Goal: Task Accomplishment & Management: Use online tool/utility

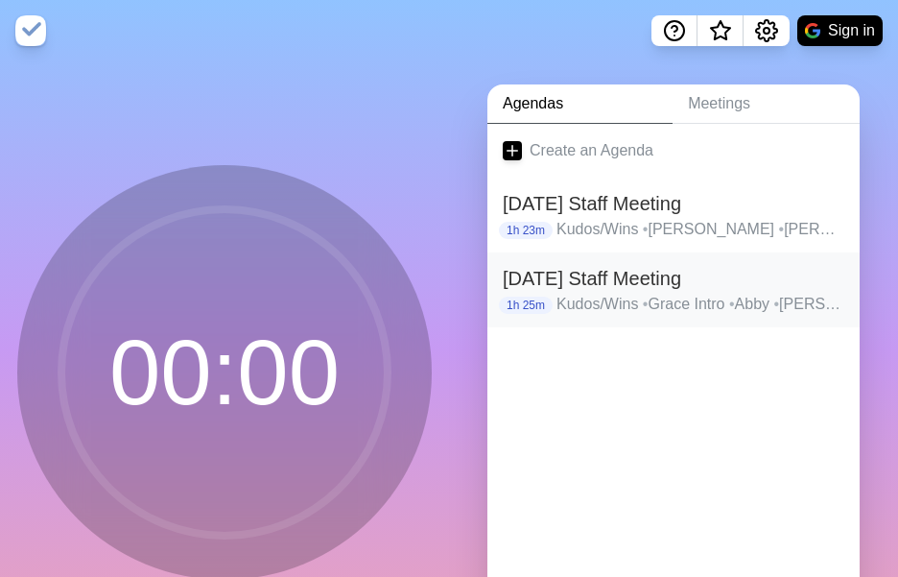
click at [543, 300] on p "1h 25m" at bounding box center [526, 304] width 54 height 17
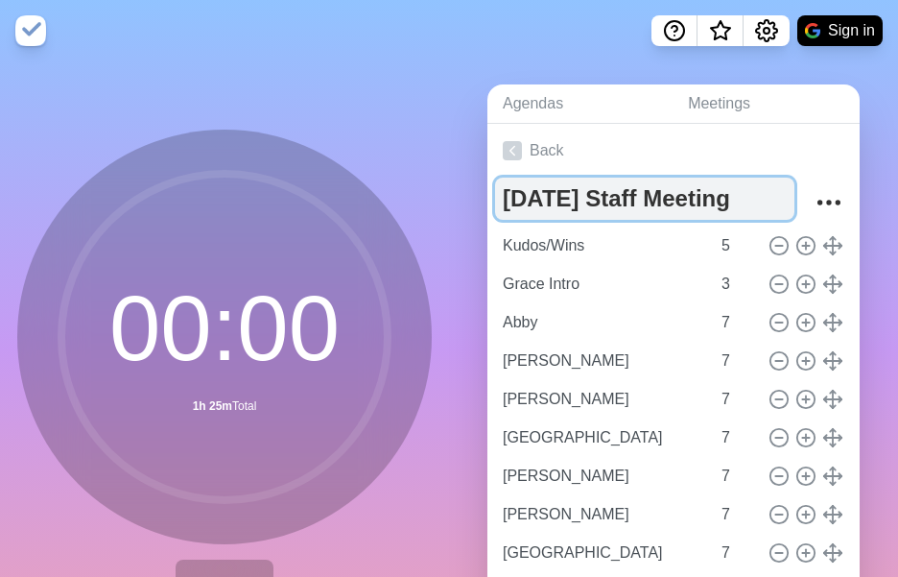
click at [609, 200] on textarea "[DATE] Staff Meeting" at bounding box center [644, 199] width 299 height 42
type textarea "[DATE] Staff Meeting"
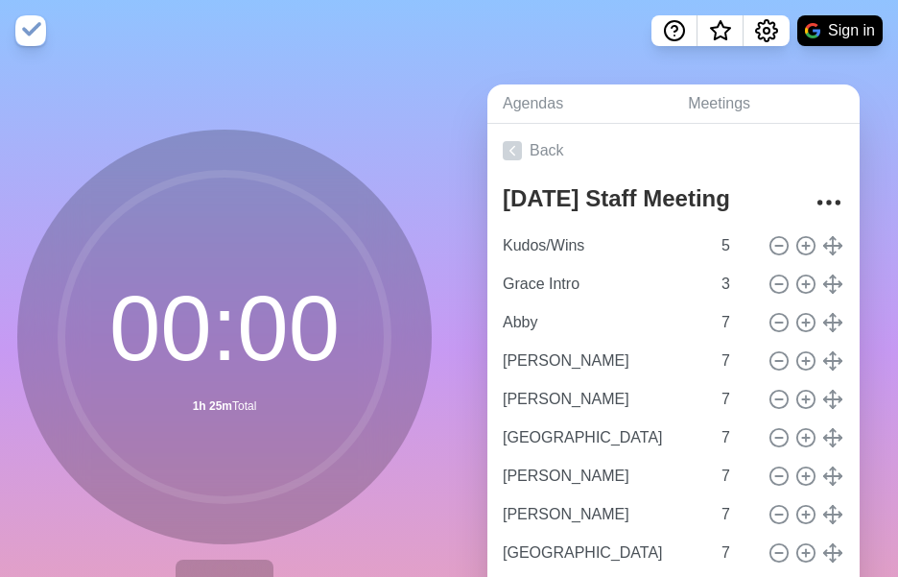
click at [438, 92] on div "00 : 00 1h 25m Total Start" at bounding box center [224, 379] width 449 height 637
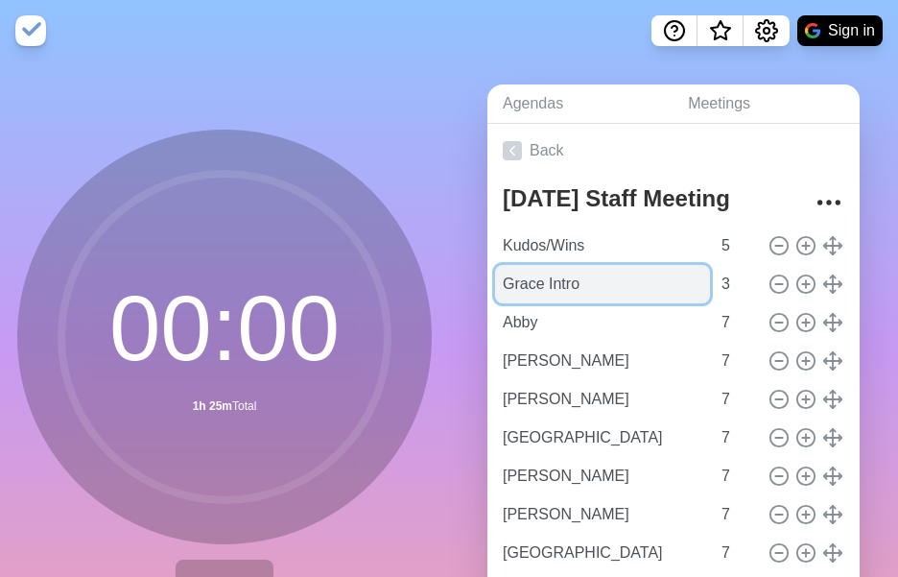
click at [565, 279] on input "Grace Intro" at bounding box center [602, 284] width 215 height 38
type input "Grace"
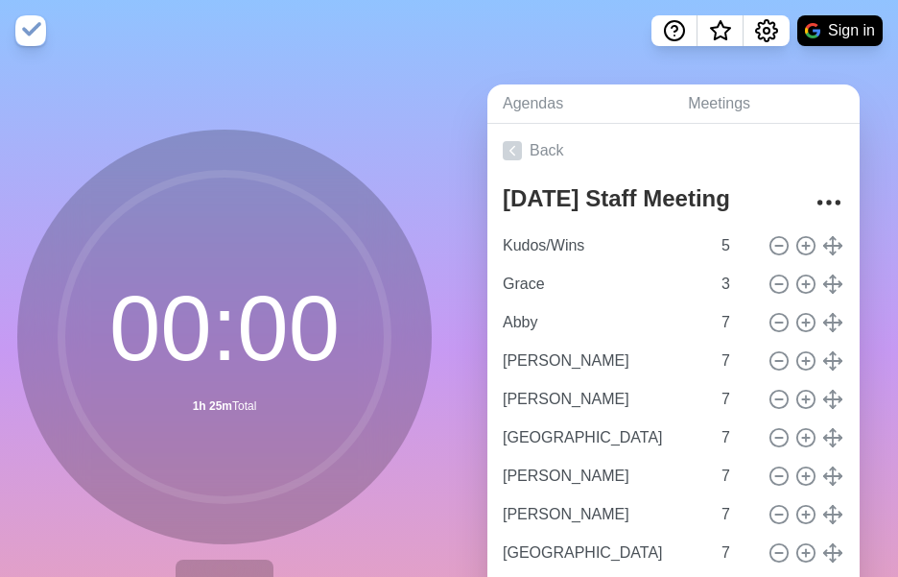
click at [442, 126] on div "00 : 00 1h 25m Total Start" at bounding box center [224, 379] width 449 height 637
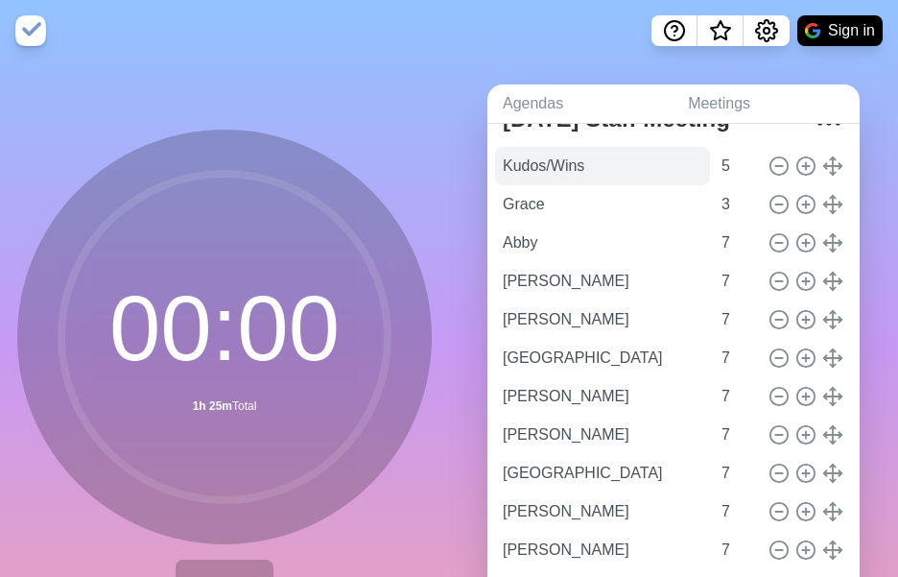
scroll to position [81, 0]
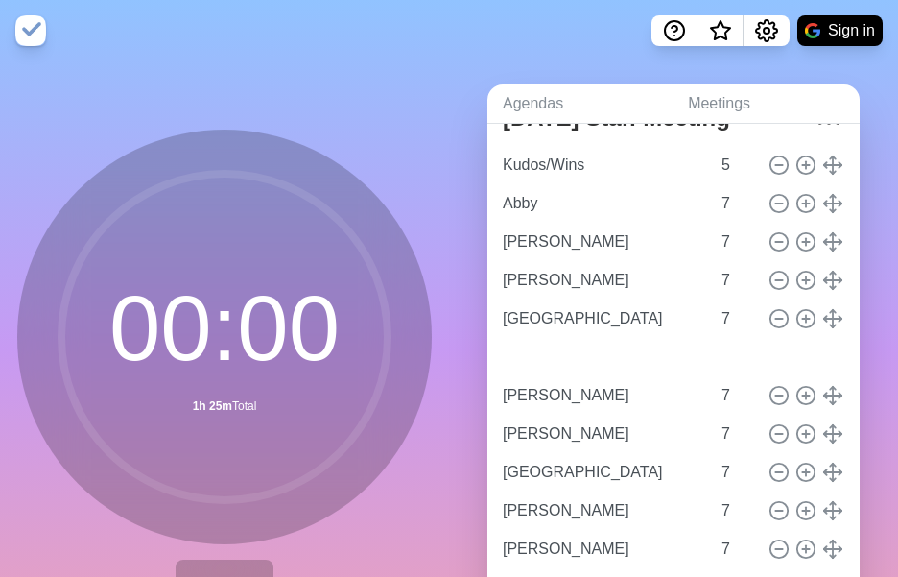
type input "[PERSON_NAME]"
type input "[GEOGRAPHIC_DATA]"
type input "Grace"
type input "3"
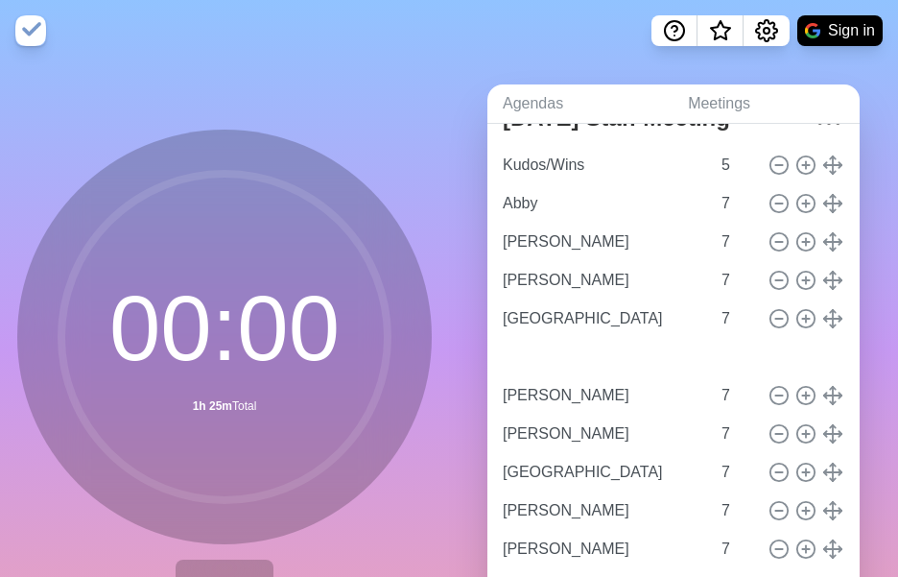
type input "Abby"
type input "7"
click at [780, 280] on line at bounding box center [778, 280] width 7 height 0
type input "[GEOGRAPHIC_DATA]"
type input "Grace"
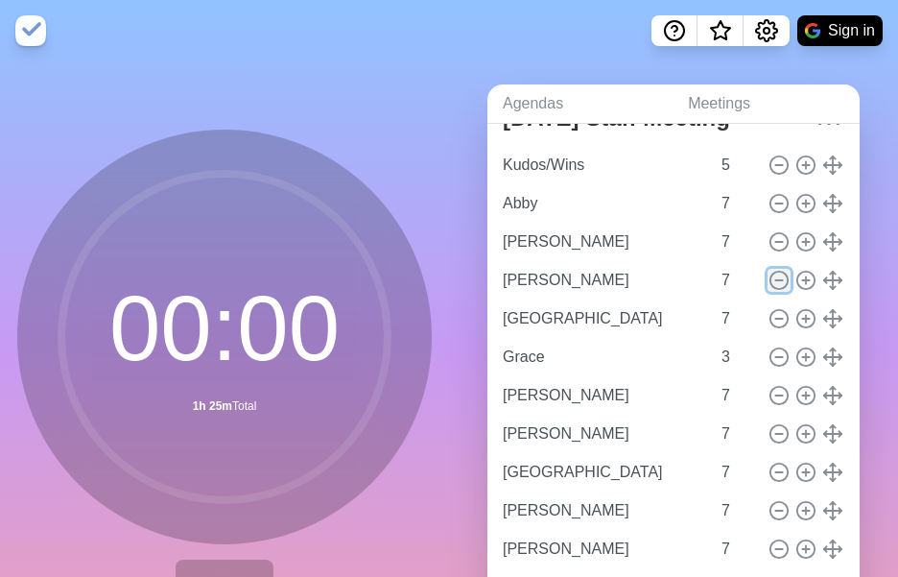
type input "3"
type input "[PERSON_NAME]"
type input "7"
type input "[PERSON_NAME]"
type input "[GEOGRAPHIC_DATA]"
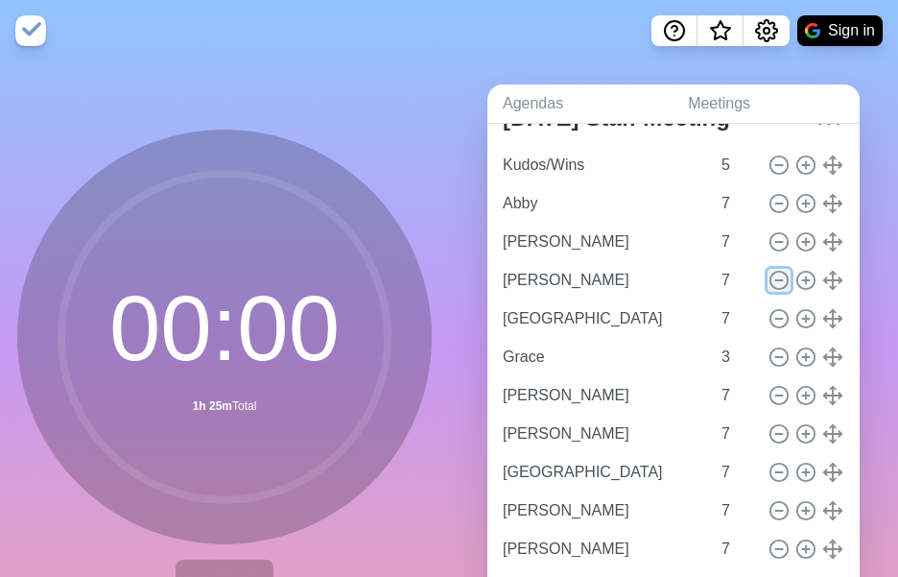
type input "[PERSON_NAME]"
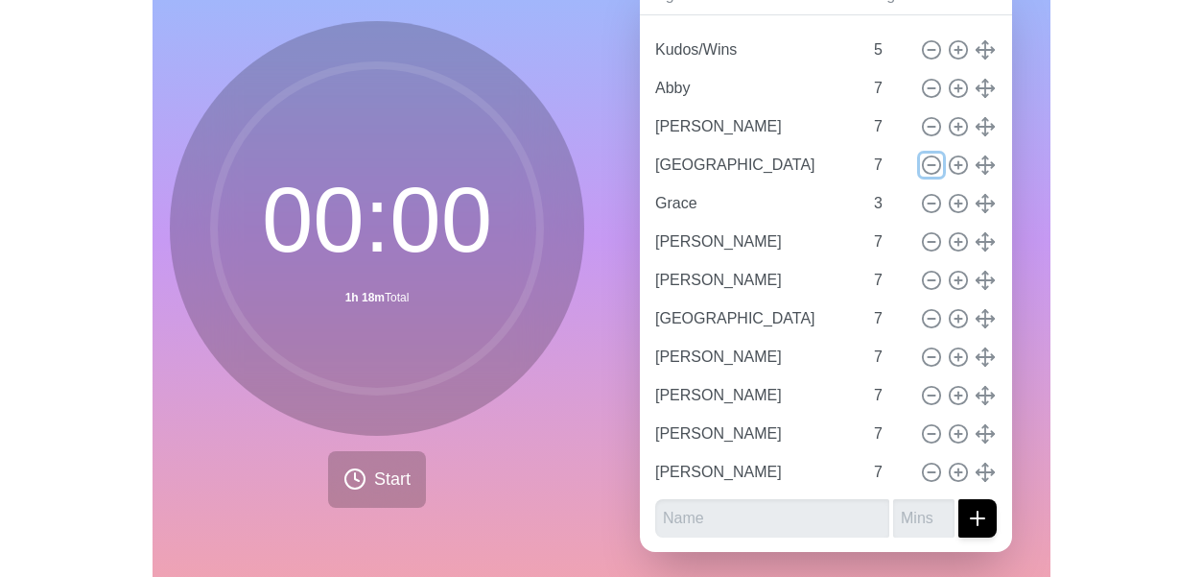
scroll to position [115, 0]
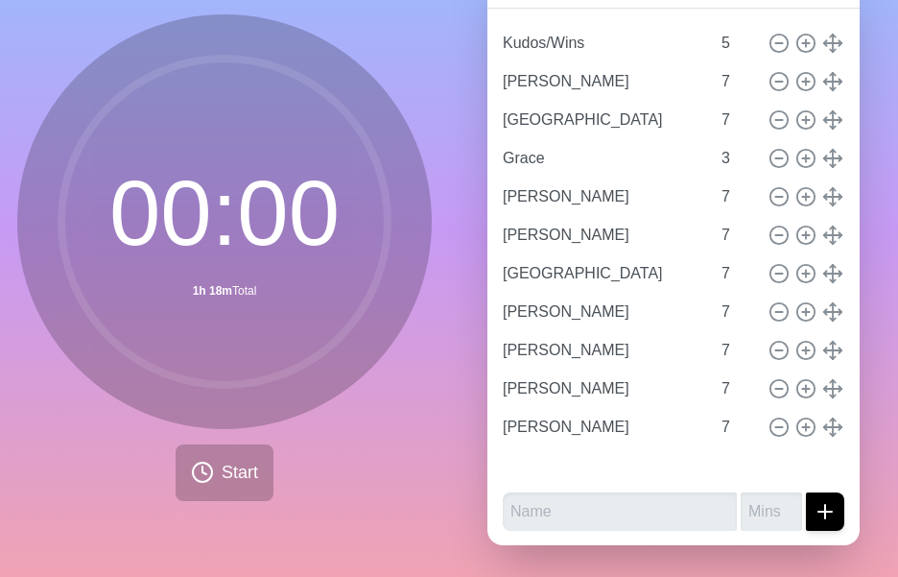
type input "[GEOGRAPHIC_DATA]"
type input "Grace"
type input "3"
type input "[PERSON_NAME]"
type input "7"
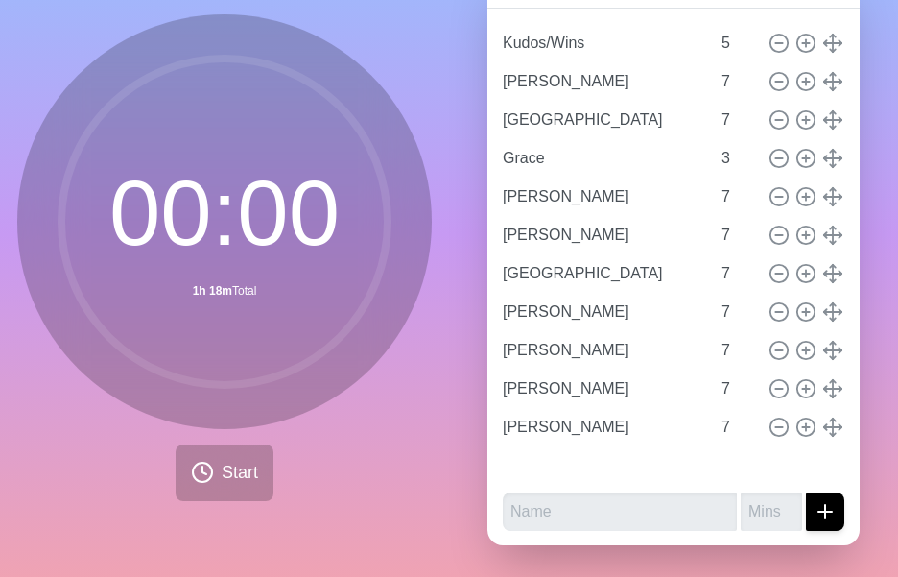
type input "[PERSON_NAME]"
type input "[GEOGRAPHIC_DATA]"
type input "[PERSON_NAME]"
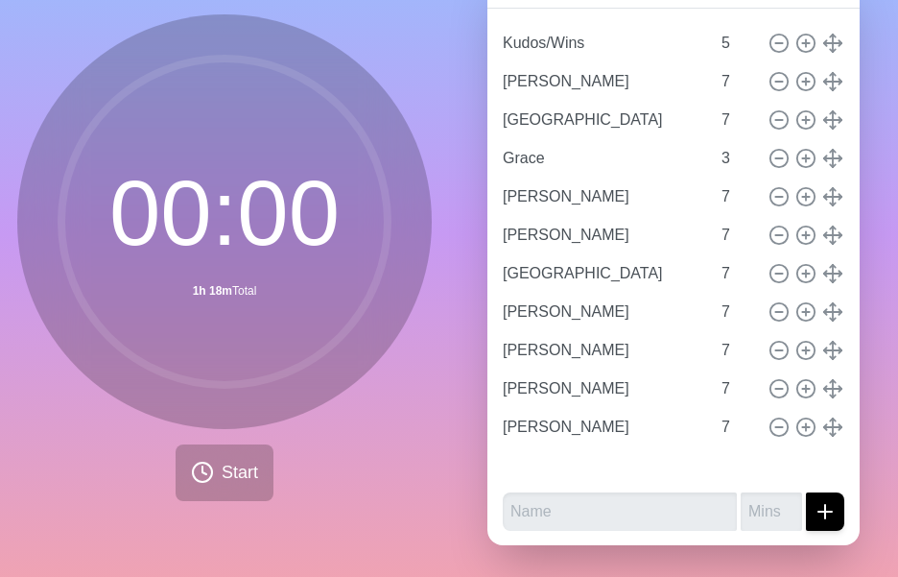
type input "[PERSON_NAME]"
type input "Abby"
type input "[PERSON_NAME]"
click at [749, 151] on input "4" at bounding box center [737, 158] width 46 height 38
click at [749, 151] on input "5" at bounding box center [737, 158] width 46 height 38
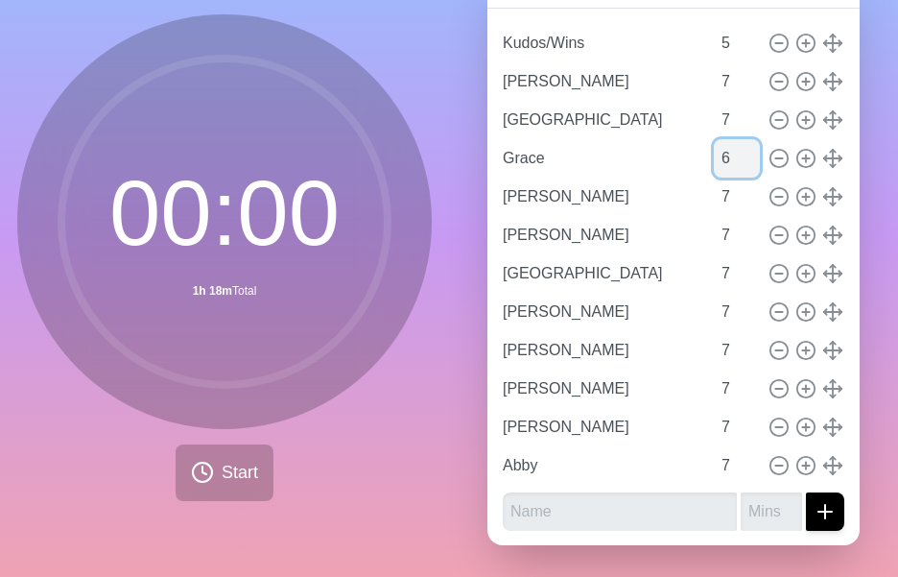
click at [749, 151] on input "6" at bounding box center [737, 158] width 46 height 38
type input "7"
click at [749, 151] on input "7" at bounding box center [737, 158] width 46 height 38
click at [457, 337] on div "Agendas Meetings Back [DATE] Staff Meeting Kudos/Wins 5 [PERSON_NAME] 7 [PERSON…" at bounding box center [673, 264] width 449 height 637
